Goal: Task Accomplishment & Management: Complete application form

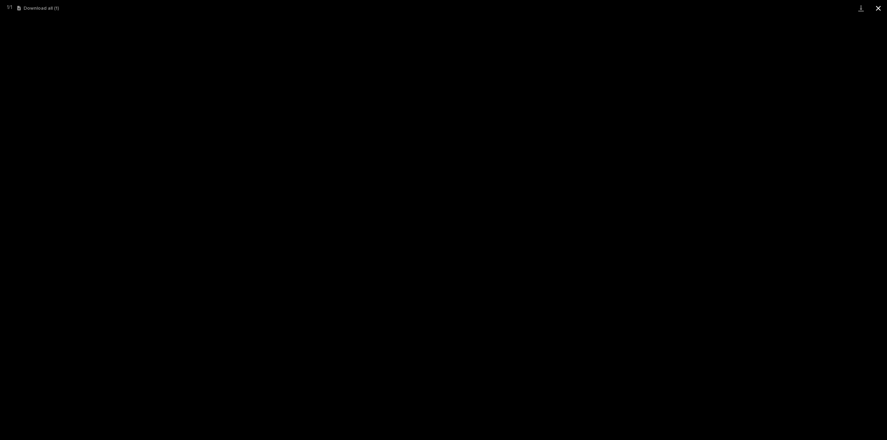
click at [881, 7] on button "Close gallery" at bounding box center [878, 8] width 17 height 16
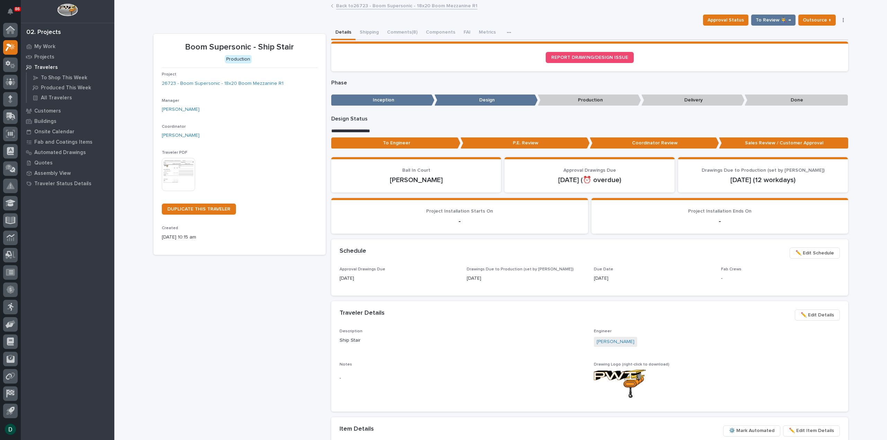
click at [410, 220] on p "-" at bounding box center [460, 221] width 240 height 8
click at [383, 4] on link "Back to 26723 - Boom Supersonic - 18x20 Boom Mezzanine R1" at bounding box center [406, 5] width 141 height 8
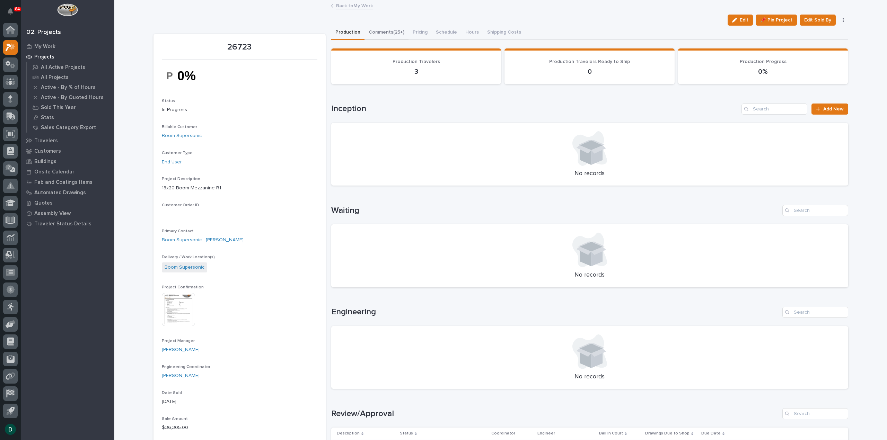
click at [386, 29] on button "Comments (25+)" at bounding box center [387, 33] width 44 height 15
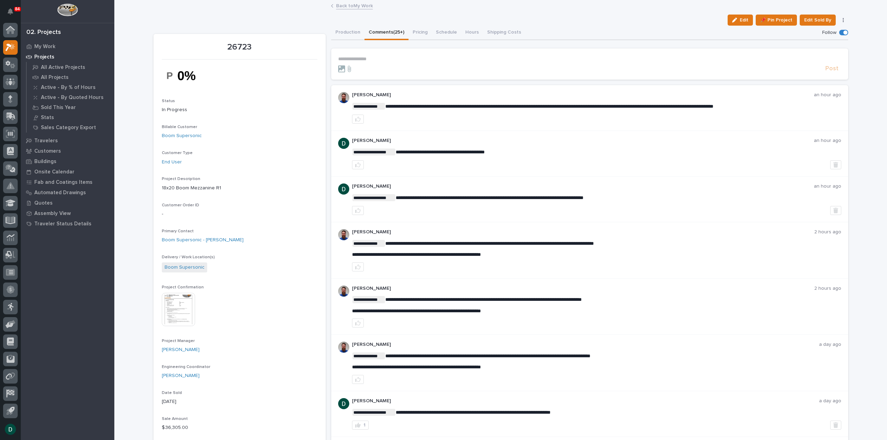
click at [708, 123] on div at bounding box center [596, 119] width 489 height 9
click at [480, 132] on div "**********" at bounding box center [589, 154] width 517 height 46
click at [489, 124] on div "**********" at bounding box center [589, 108] width 517 height 46
click at [588, 135] on div "**********" at bounding box center [589, 154] width 517 height 46
click at [379, 61] on p "**********" at bounding box center [589, 59] width 503 height 6
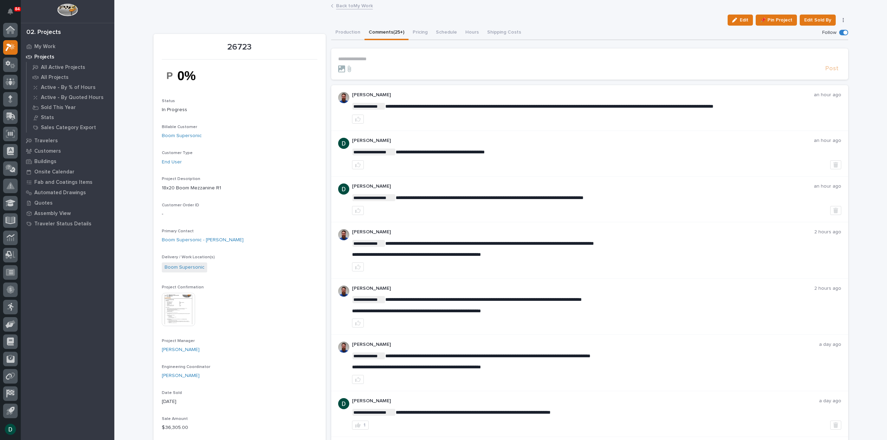
click at [379, 61] on p "**********" at bounding box center [589, 59] width 503 height 6
click at [387, 60] on p "**********" at bounding box center [589, 59] width 503 height 6
click at [388, 60] on p "**********" at bounding box center [589, 59] width 503 height 6
click at [388, 61] on p "**********" at bounding box center [589, 59] width 503 height 6
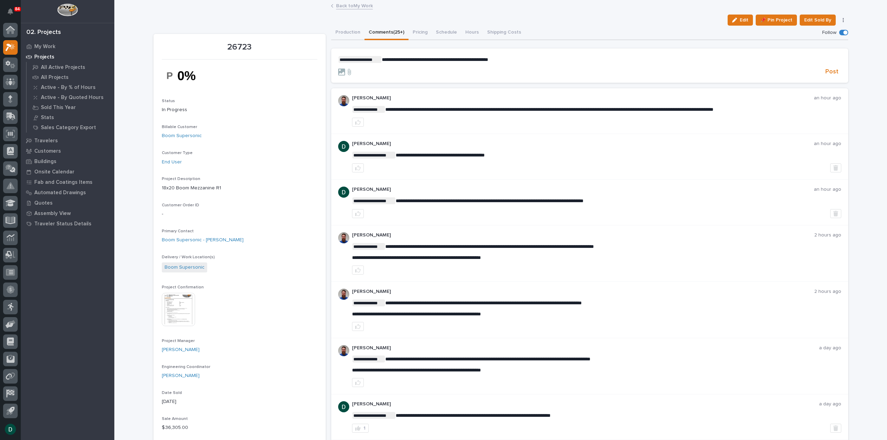
drag, startPoint x: 828, startPoint y: 72, endPoint x: 882, endPoint y: 111, distance: 66.5
click at [828, 72] on span "Post" at bounding box center [831, 72] width 13 height 8
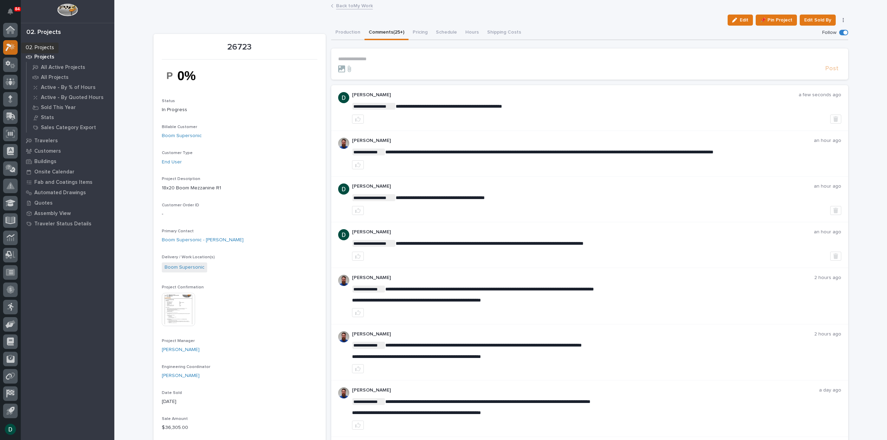
click at [8, 48] on icon at bounding box center [9, 48] width 6 height 8
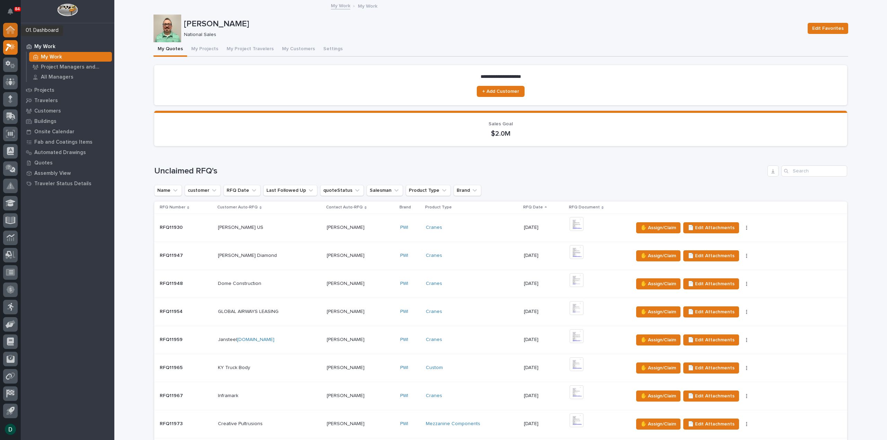
click at [11, 29] on icon at bounding box center [10, 30] width 7 height 7
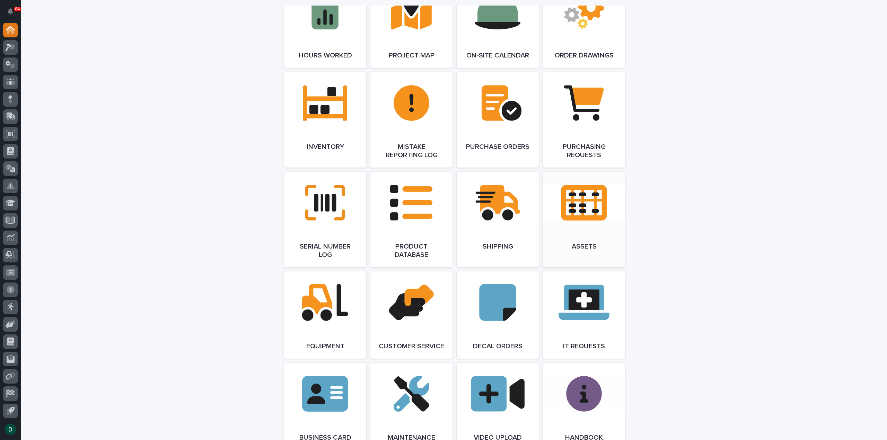
scroll to position [606, 0]
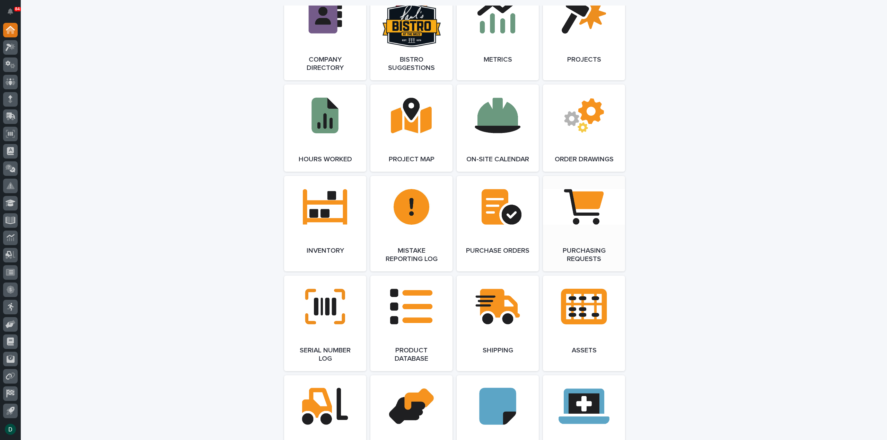
click at [572, 227] on link "Open Link" at bounding box center [584, 224] width 82 height 96
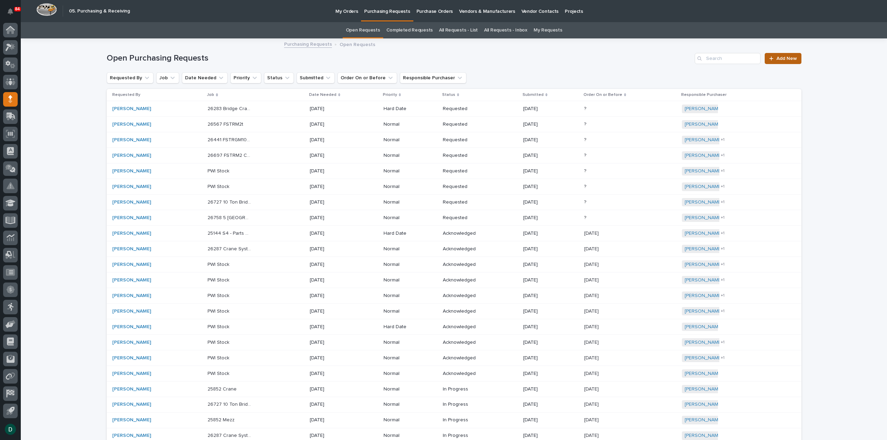
click at [785, 59] on span "Add New" at bounding box center [787, 58] width 20 height 5
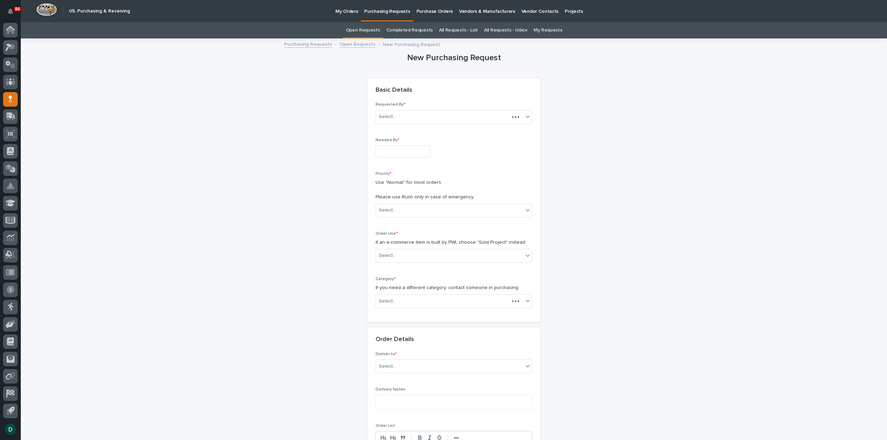
scroll to position [22, 0]
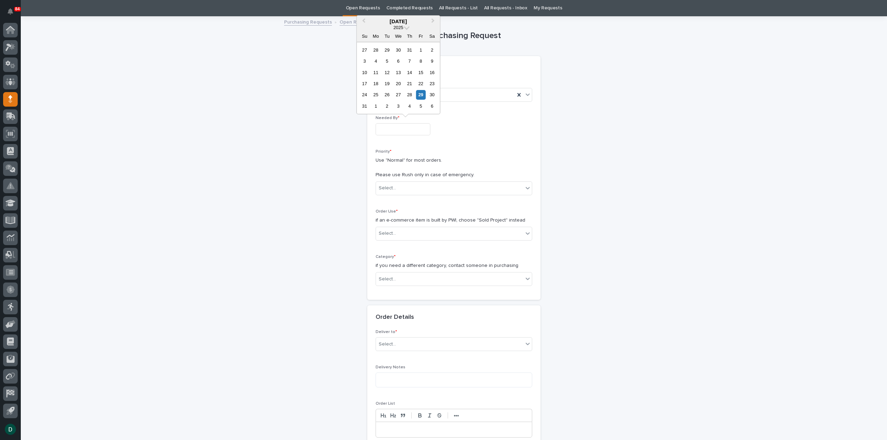
click at [419, 131] on input "text" at bounding box center [403, 129] width 55 height 12
click at [423, 105] on div "5" at bounding box center [420, 106] width 9 height 9
type input "**********"
click at [432, 189] on div "Select..." at bounding box center [449, 188] width 147 height 11
click at [400, 224] on div "Normal" at bounding box center [451, 225] width 156 height 12
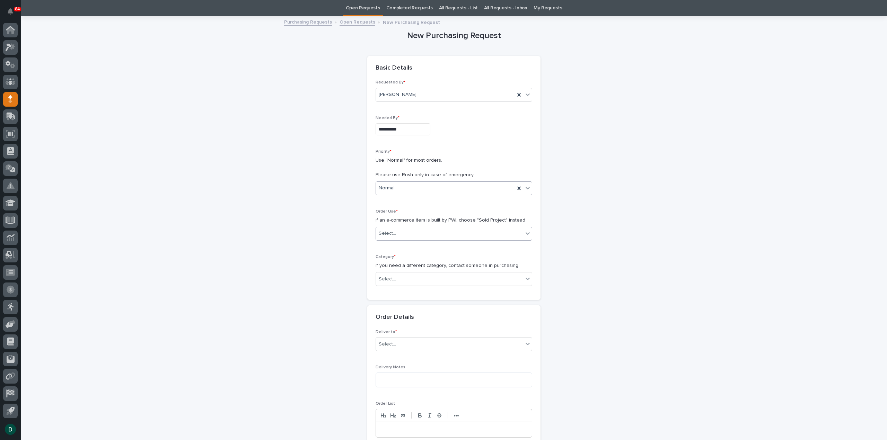
click at [418, 231] on div "Select..." at bounding box center [449, 233] width 147 height 11
click at [408, 247] on div "Sold Project" at bounding box center [451, 246] width 156 height 12
click at [408, 278] on div "Select..." at bounding box center [449, 279] width 147 height 11
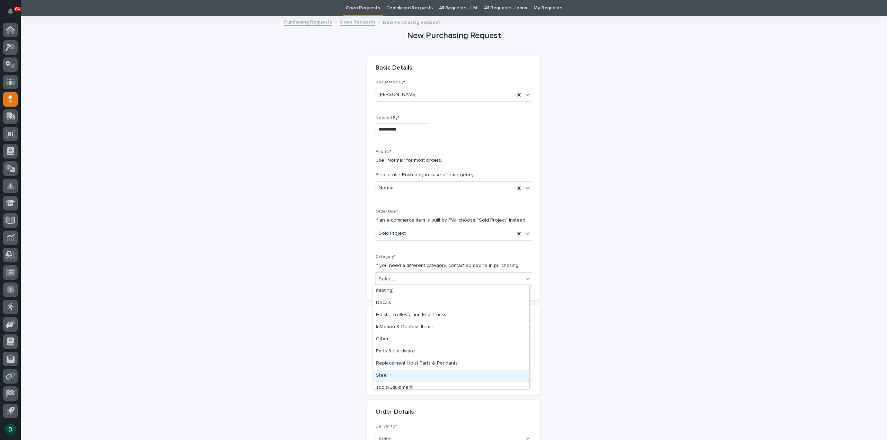
click at [411, 376] on div "Steel" at bounding box center [451, 376] width 156 height 12
click at [415, 330] on div "Select..." at bounding box center [449, 328] width 147 height 11
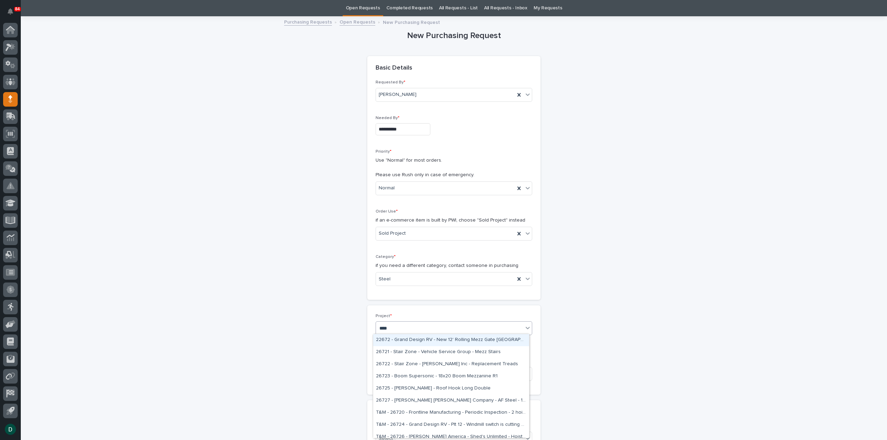
type input "*****"
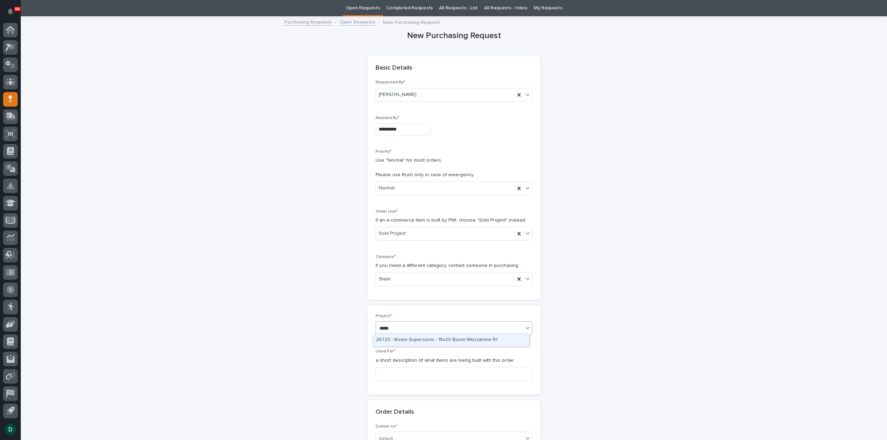
click at [423, 341] on div "26723 - Boom Supersonic - 18x20 Boom Mezzanine R1" at bounding box center [451, 340] width 156 height 12
click at [418, 373] on input at bounding box center [454, 374] width 157 height 14
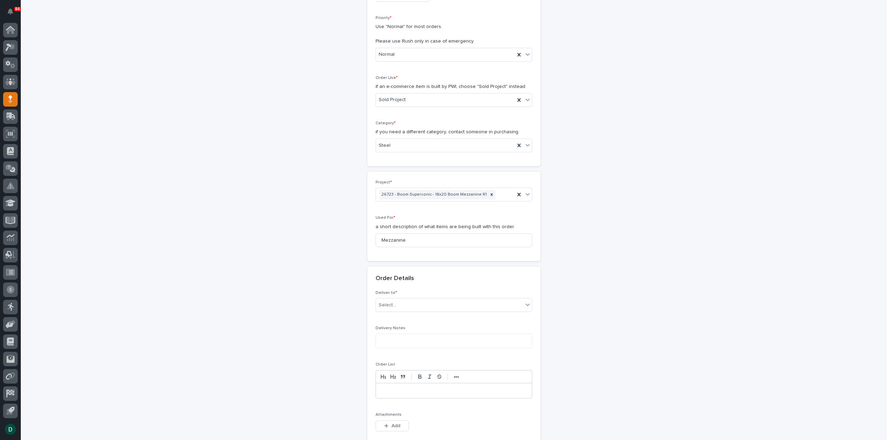
scroll to position [161, 0]
click at [431, 236] on input "Mezzanine" at bounding box center [454, 236] width 157 height 14
type input "Mezzanine, gate, stairs"
click at [416, 300] on div "Select..." at bounding box center [449, 300] width 147 height 11
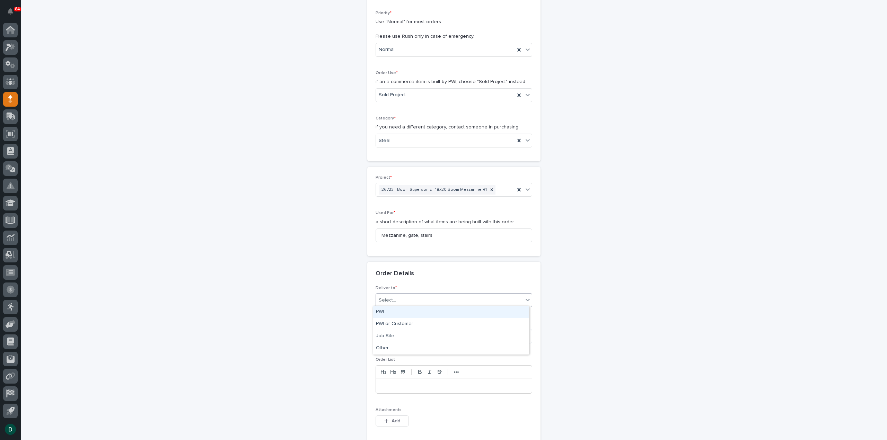
click at [408, 313] on div "PWI" at bounding box center [451, 312] width 156 height 12
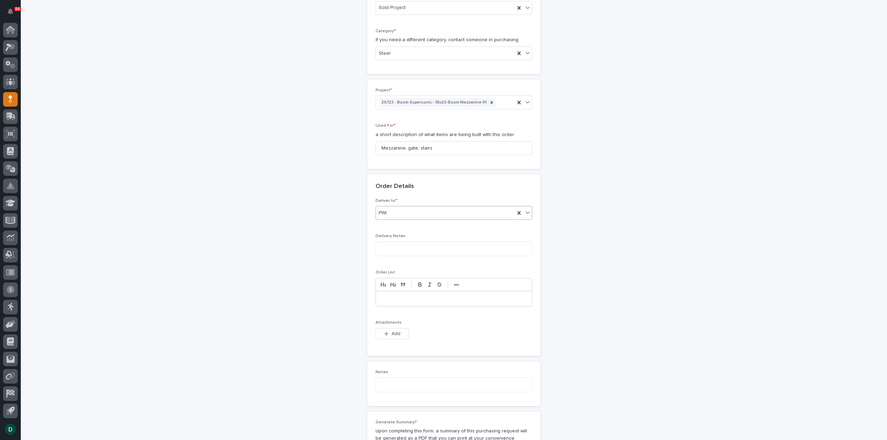
scroll to position [265, 0]
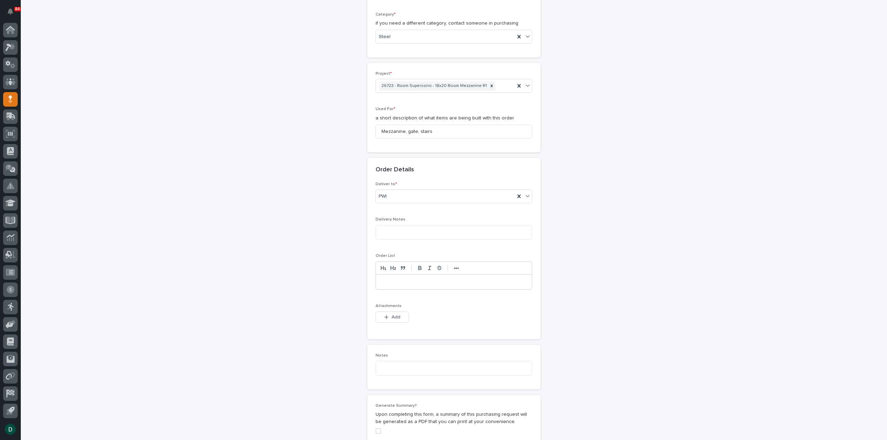
drag, startPoint x: 397, startPoint y: 314, endPoint x: 491, endPoint y: 312, distance: 93.9
click at [397, 314] on span "Add" at bounding box center [396, 317] width 9 height 6
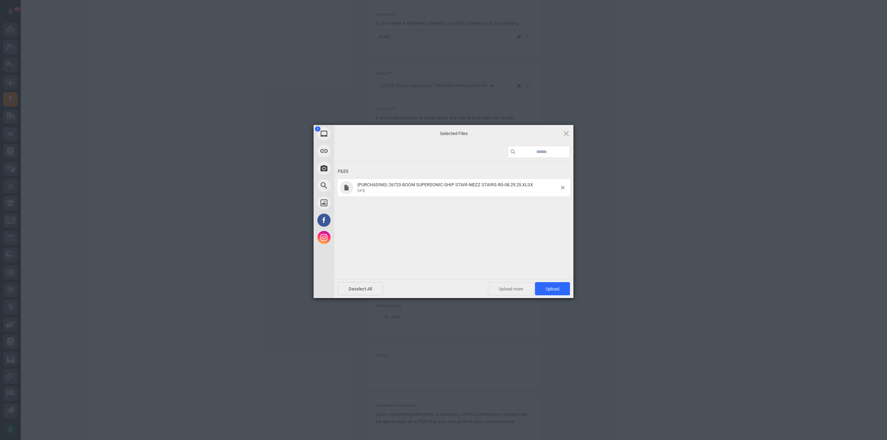
click at [511, 291] on span "Upload more" at bounding box center [511, 288] width 46 height 13
click at [456, 209] on div "Select Files to Upload or Drag and Drop, Copy and Paste Files" at bounding box center [454, 220] width 76 height 46
click at [499, 285] on span "Upload more" at bounding box center [503, 288] width 46 height 13
click at [551, 288] on span "Upload 3" at bounding box center [548, 289] width 21 height 5
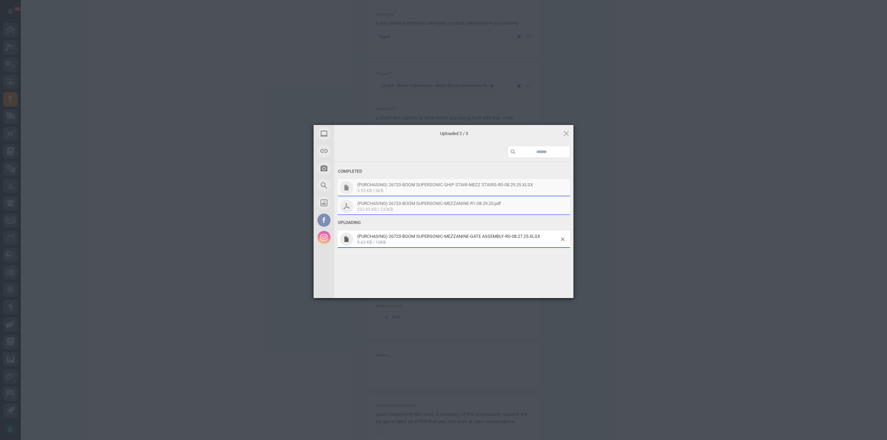
scroll to position [277, 0]
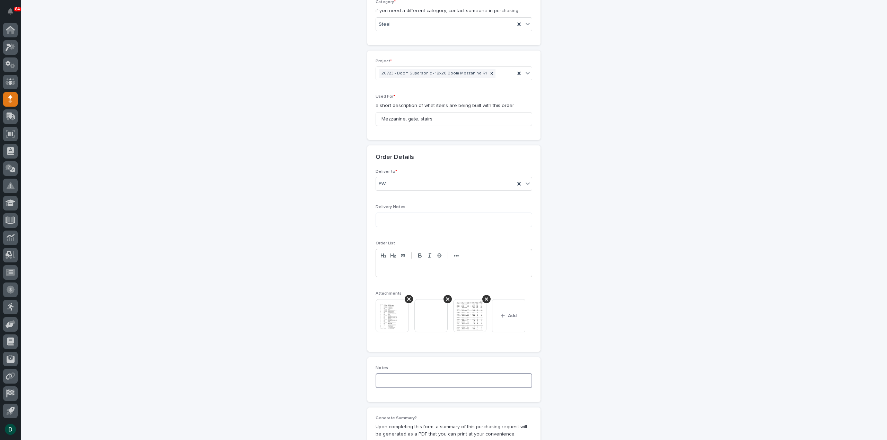
click at [396, 379] on textarea at bounding box center [454, 381] width 157 height 15
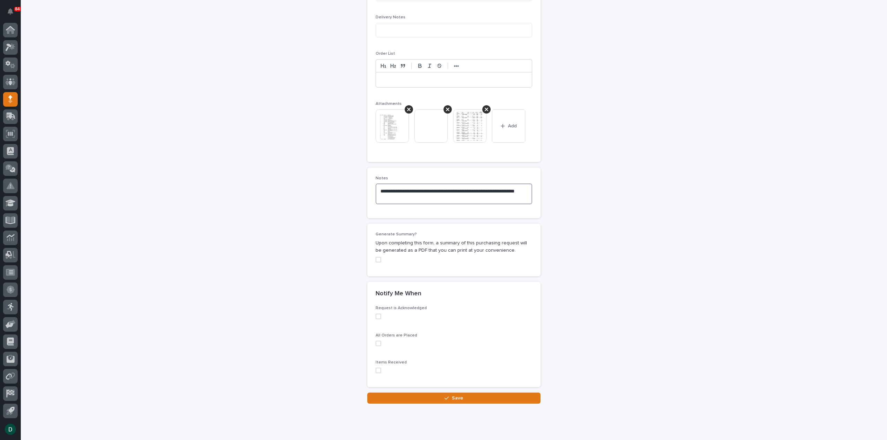
scroll to position [483, 0]
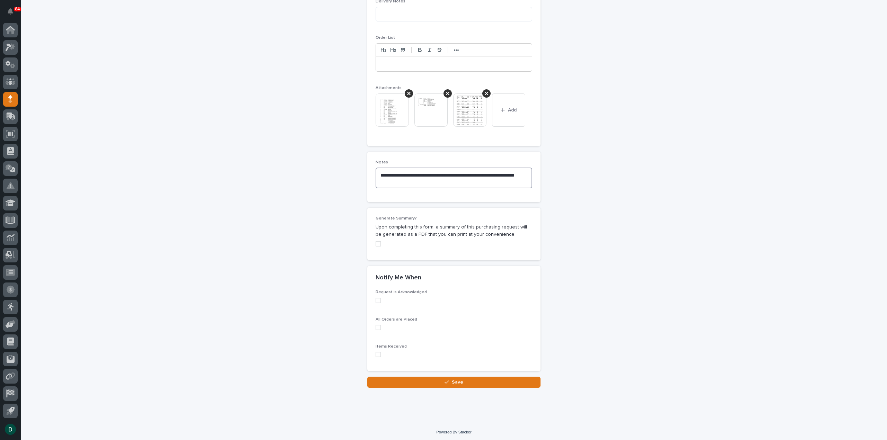
click at [376, 242] on span at bounding box center [379, 244] width 6 height 6
type textarea "**********"
click at [376, 298] on span at bounding box center [379, 301] width 6 height 6
click at [376, 326] on span at bounding box center [379, 328] width 6 height 6
click at [376, 352] on span at bounding box center [379, 355] width 6 height 6
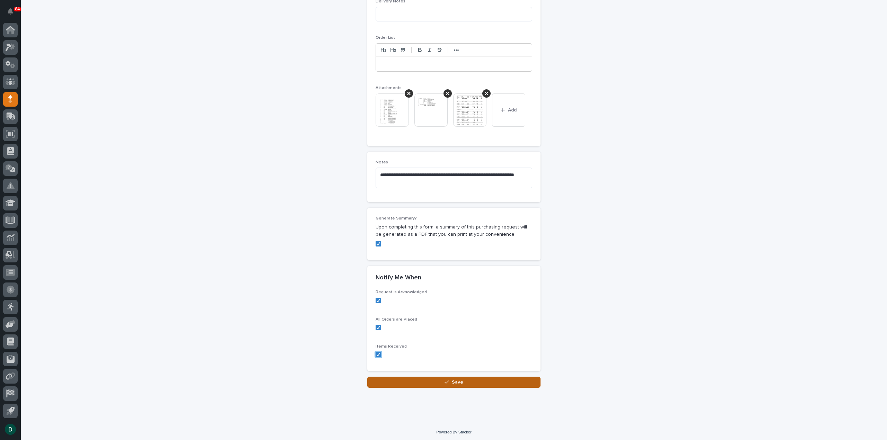
click at [466, 381] on button "Save" at bounding box center [453, 382] width 173 height 11
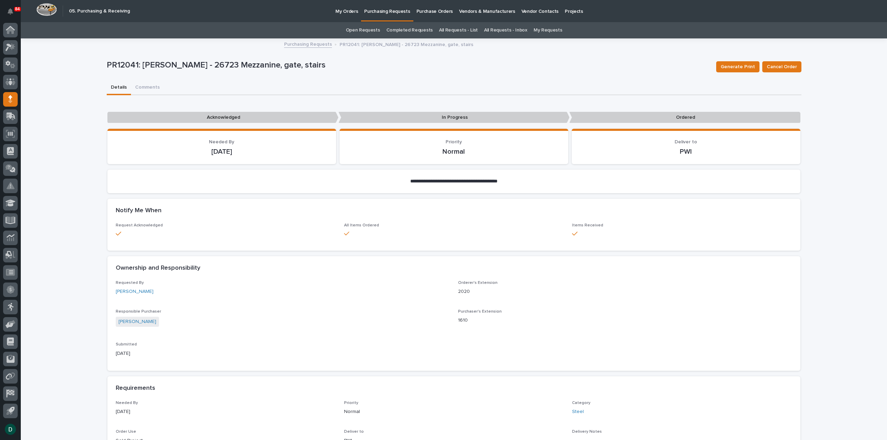
click at [315, 45] on link "Purchasing Requests" at bounding box center [308, 44] width 48 height 8
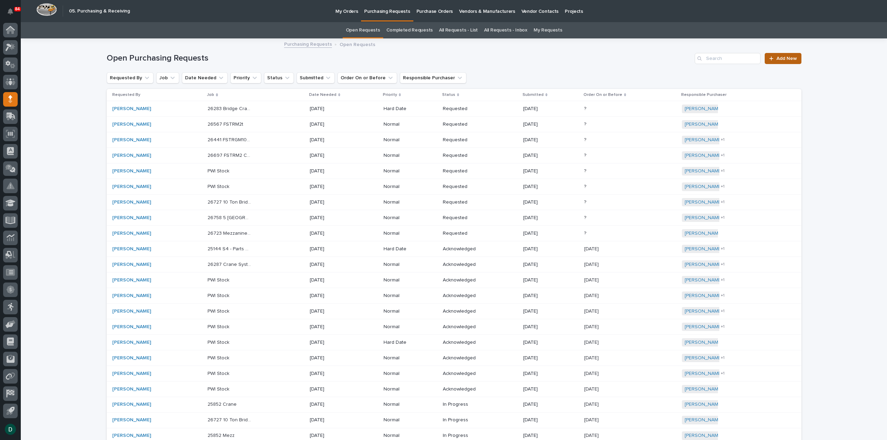
click at [772, 57] on div at bounding box center [772, 58] width 7 height 5
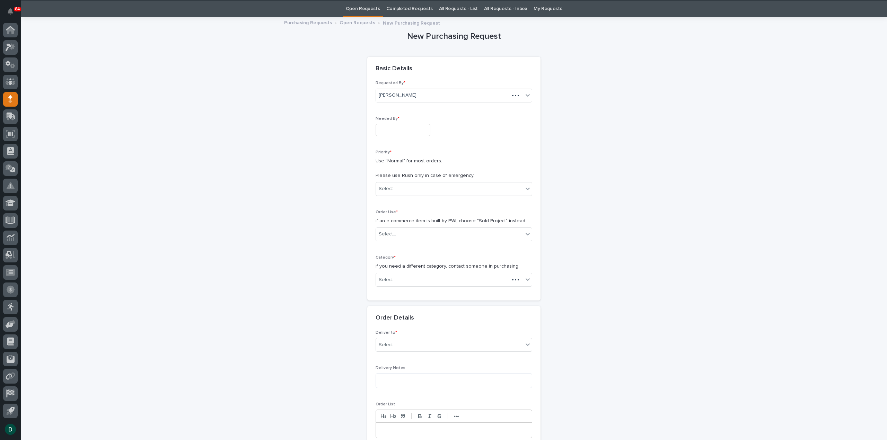
scroll to position [22, 0]
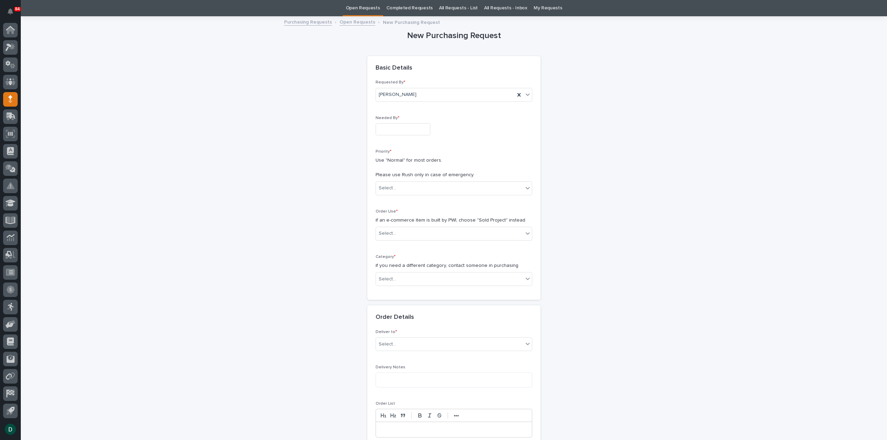
click at [403, 132] on input "text" at bounding box center [403, 129] width 55 height 12
click at [421, 105] on div "5" at bounding box center [420, 106] width 9 height 9
type input "**********"
click at [396, 189] on div "Select..." at bounding box center [449, 188] width 147 height 11
click at [394, 226] on div "Normal" at bounding box center [451, 225] width 156 height 12
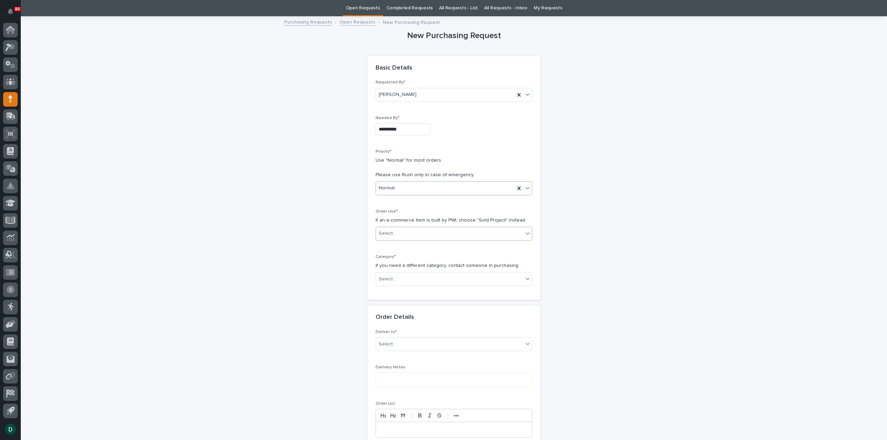
click at [412, 235] on div "Select..." at bounding box center [449, 233] width 147 height 11
click at [412, 251] on div "Sold Project" at bounding box center [451, 246] width 156 height 12
click at [422, 279] on div "Select..." at bounding box center [449, 279] width 147 height 11
click at [425, 349] on div "Parts & Hardware" at bounding box center [451, 347] width 156 height 12
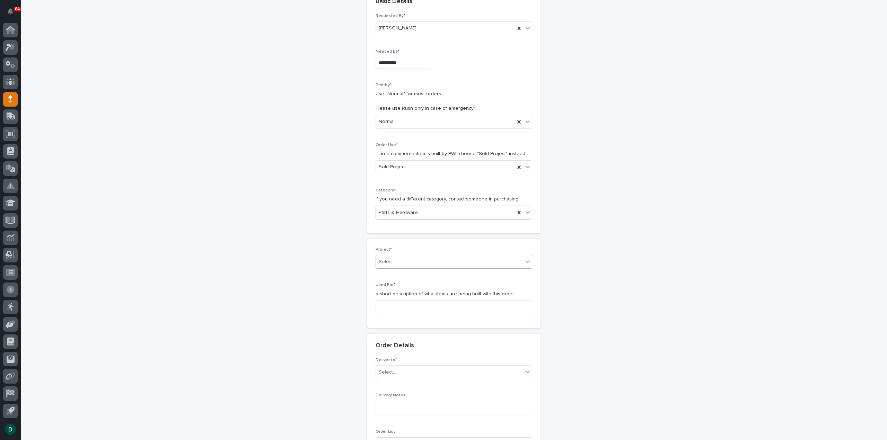
scroll to position [91, 0]
click at [401, 258] on div "Select..." at bounding box center [449, 259] width 147 height 11
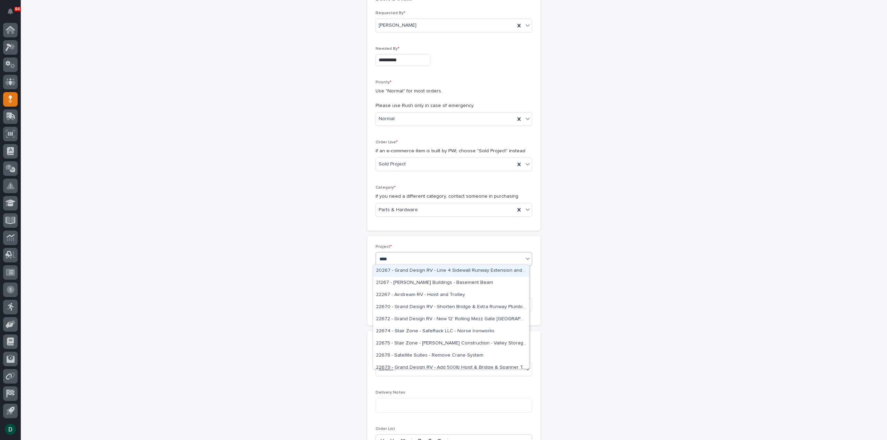
type input "*****"
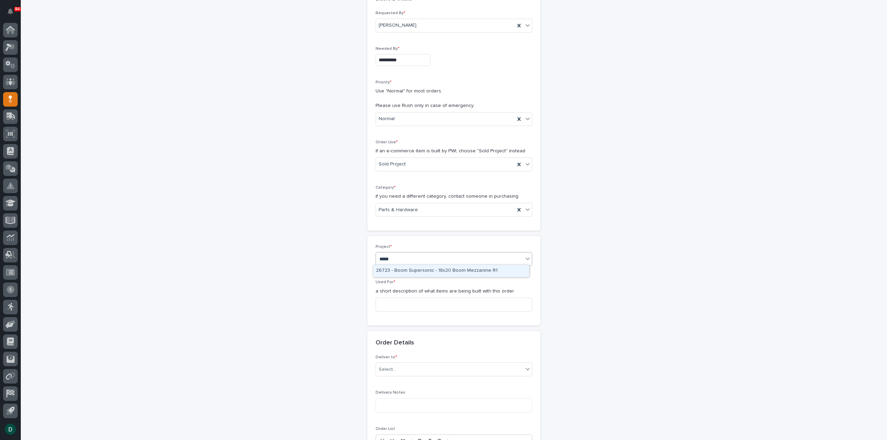
click at [417, 271] on div "26723 - Boom Supersonic - 18x20 Boom Mezzanine R1" at bounding box center [451, 271] width 156 height 12
click at [422, 305] on input at bounding box center [454, 305] width 157 height 14
type input ";"
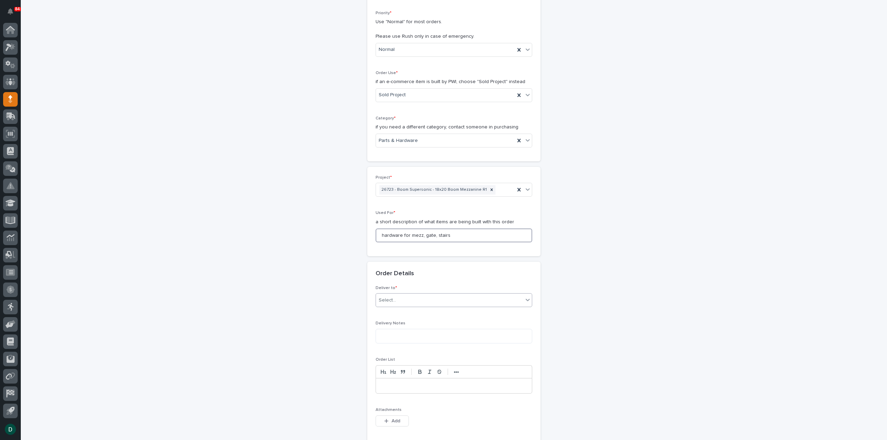
type input "hardware for mezz, gate, stairs"
click at [418, 300] on div "Select..." at bounding box center [449, 300] width 147 height 11
click at [408, 316] on div "PWI" at bounding box center [451, 312] width 156 height 12
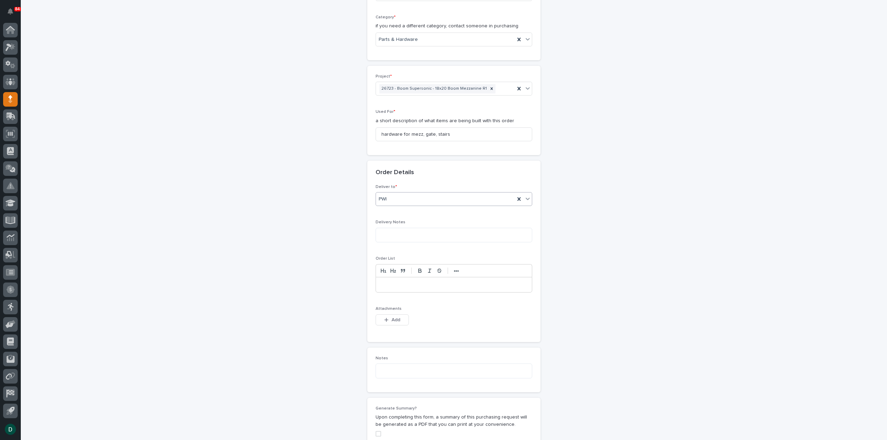
scroll to position [265, 0]
click at [400, 318] on button "Add" at bounding box center [392, 317] width 33 height 11
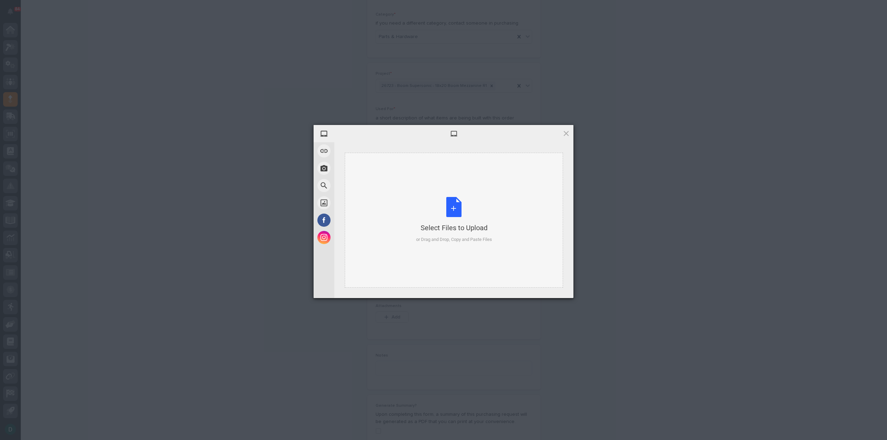
click at [454, 210] on div "Select Files to Upload or Drag and Drop, Copy and Paste Files" at bounding box center [454, 220] width 76 height 46
click at [502, 291] on span "Upload more" at bounding box center [511, 288] width 46 height 13
click at [496, 289] on span "Upload more" at bounding box center [503, 288] width 46 height 13
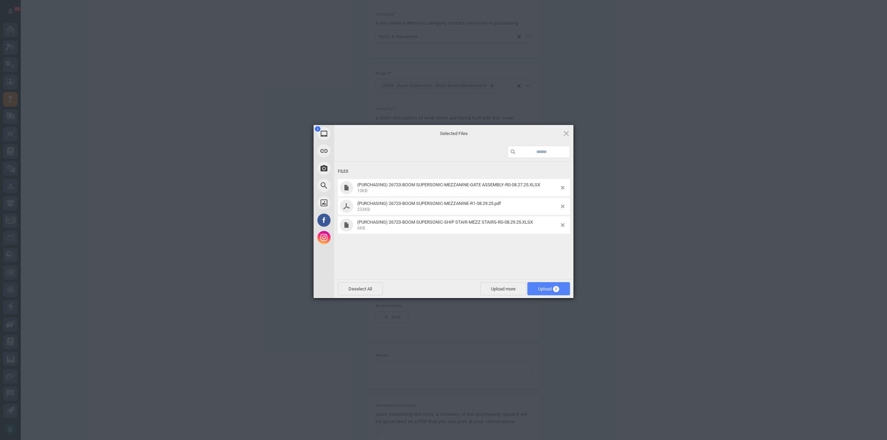
click at [560, 287] on span "Upload 3" at bounding box center [548, 288] width 43 height 13
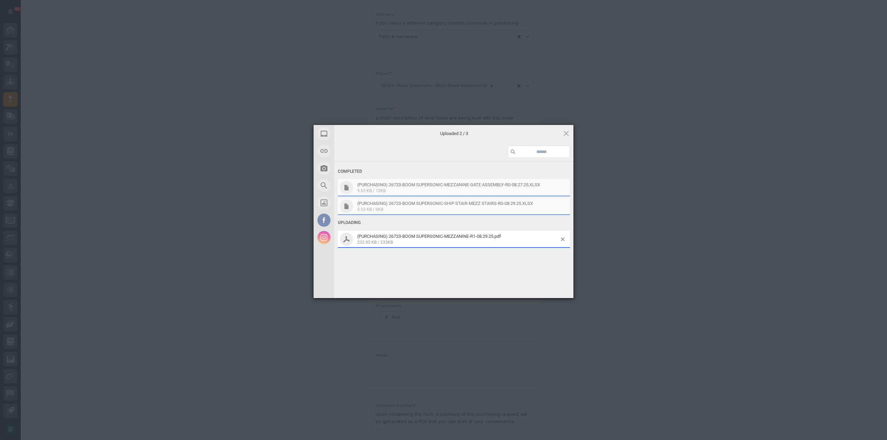
scroll to position [277, 0]
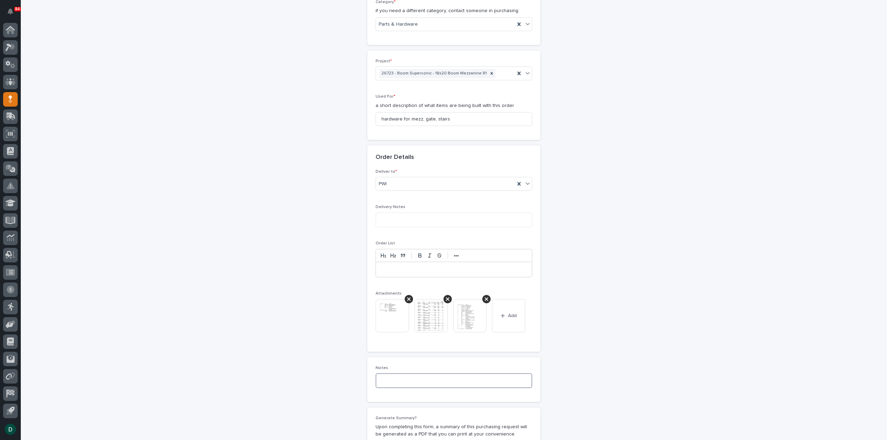
click at [439, 382] on textarea at bounding box center [454, 381] width 157 height 15
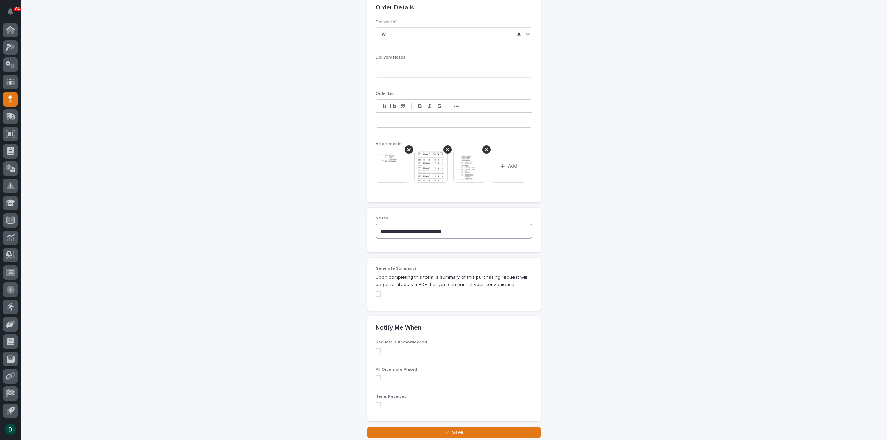
scroll to position [450, 0]
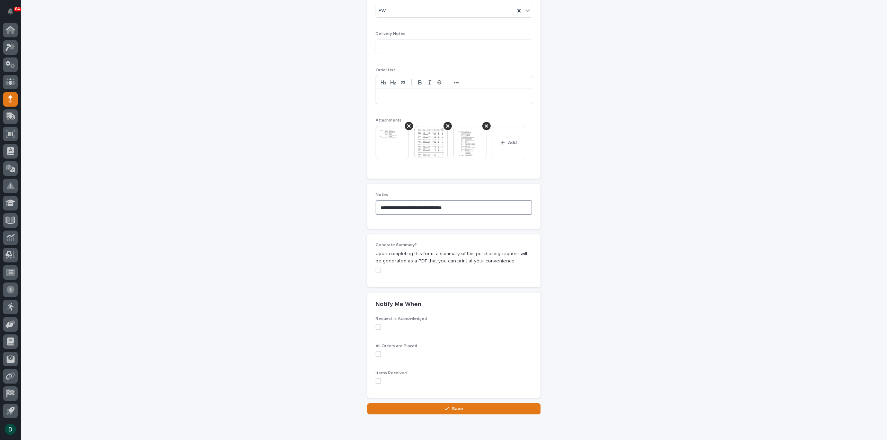
type textarea "**********"
click at [378, 268] on label at bounding box center [454, 271] width 157 height 6
click at [377, 325] on span at bounding box center [379, 328] width 6 height 6
click at [376, 355] on span at bounding box center [379, 355] width 6 height 6
click at [378, 381] on span at bounding box center [379, 382] width 6 height 6
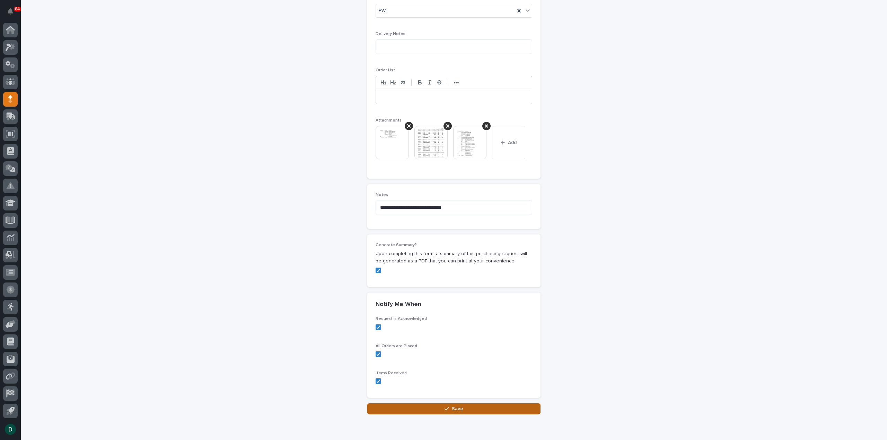
click at [474, 409] on button "Save" at bounding box center [453, 409] width 173 height 11
